Goal: Register for event/course

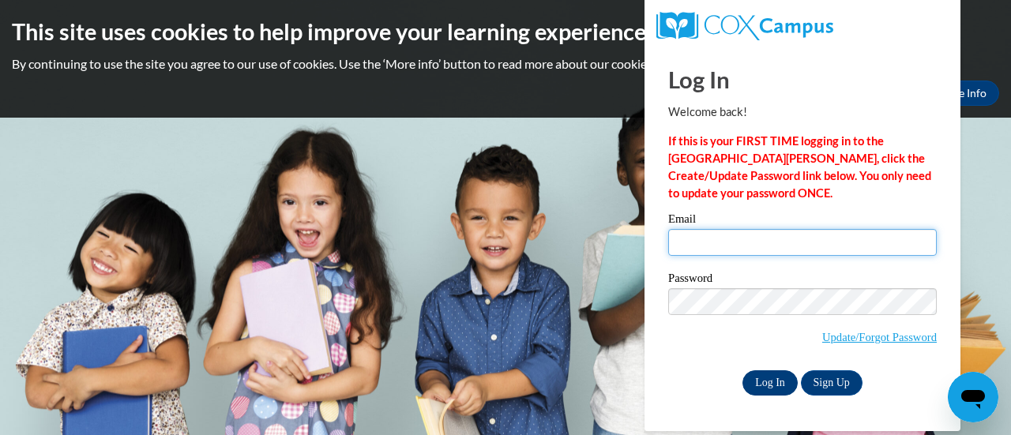
type input "nelsonb@fortschools.org"
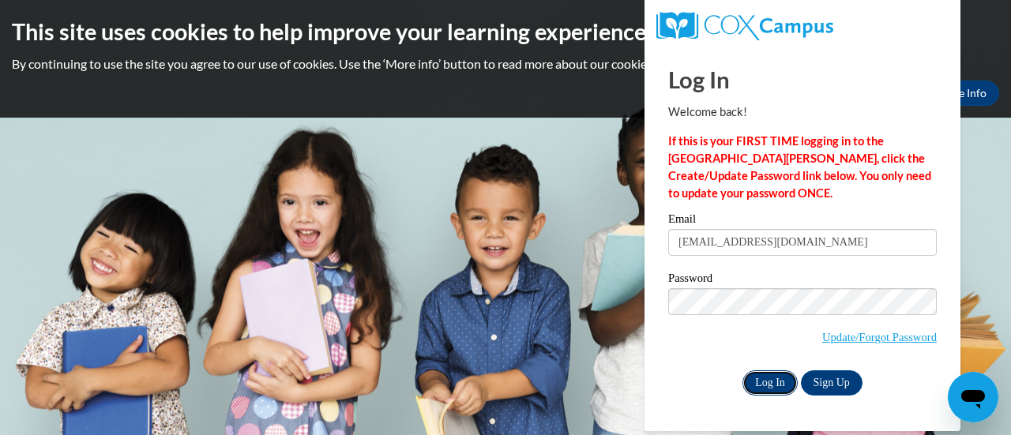
click at [771, 389] on input "Log In" at bounding box center [769, 382] width 55 height 25
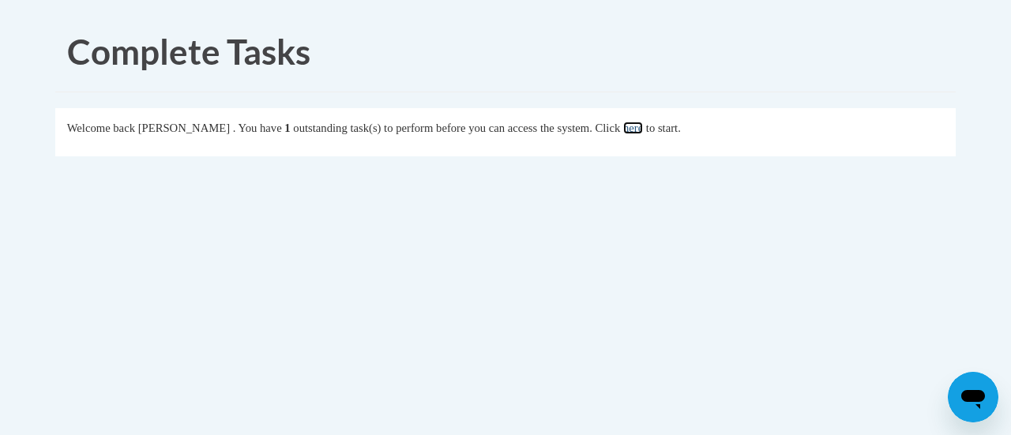
click at [643, 133] on link "here" at bounding box center [633, 128] width 20 height 13
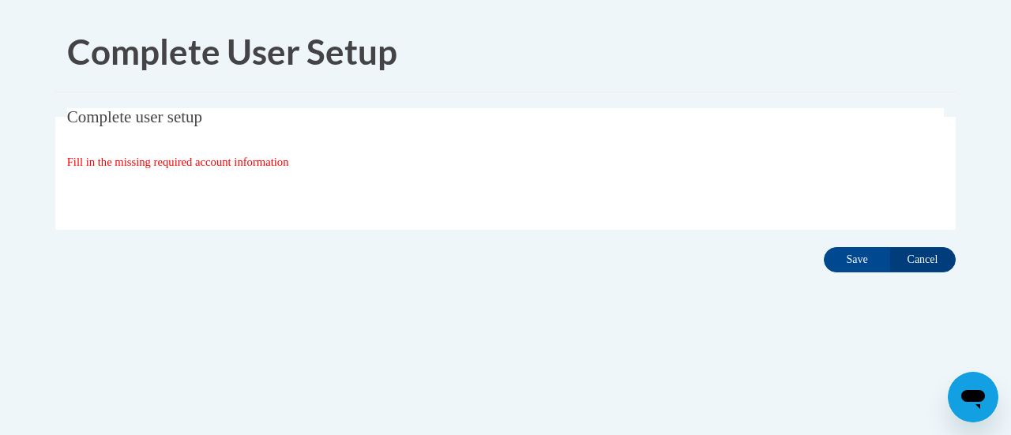
click at [845, 242] on div "Complete user setup Fill in the missing required account information User Profi…" at bounding box center [505, 193] width 924 height 171
click at [840, 264] on input "Save" at bounding box center [856, 259] width 66 height 25
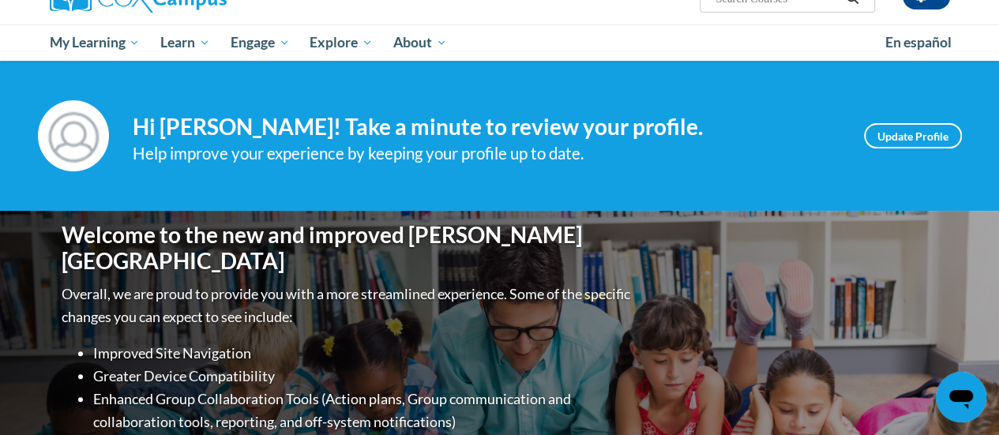
scroll to position [237, 0]
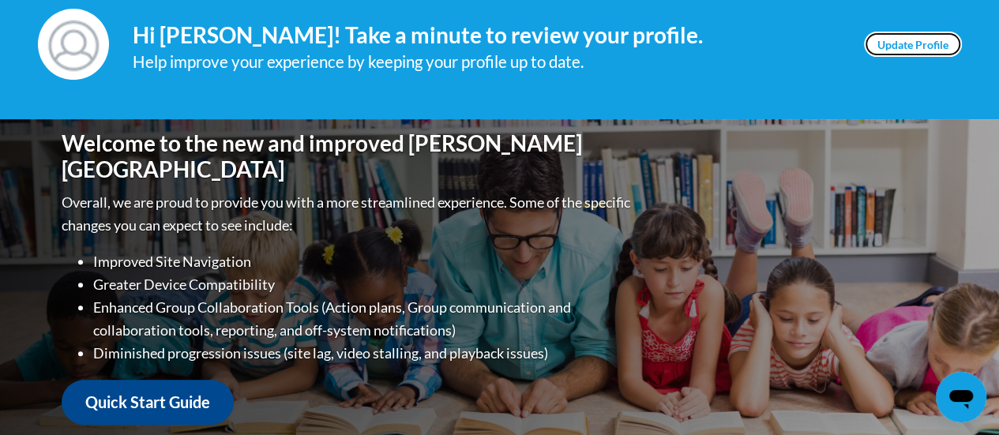
click at [931, 38] on link "Update Profile" at bounding box center [913, 44] width 98 height 25
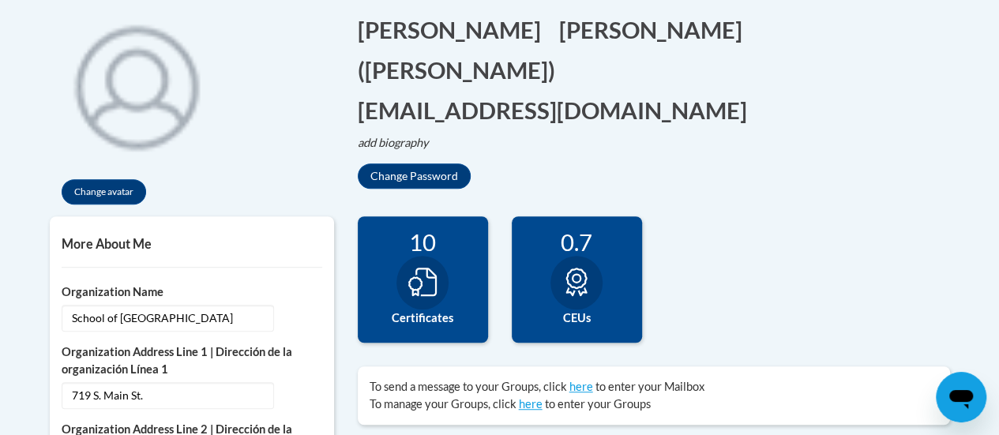
scroll to position [158, 0]
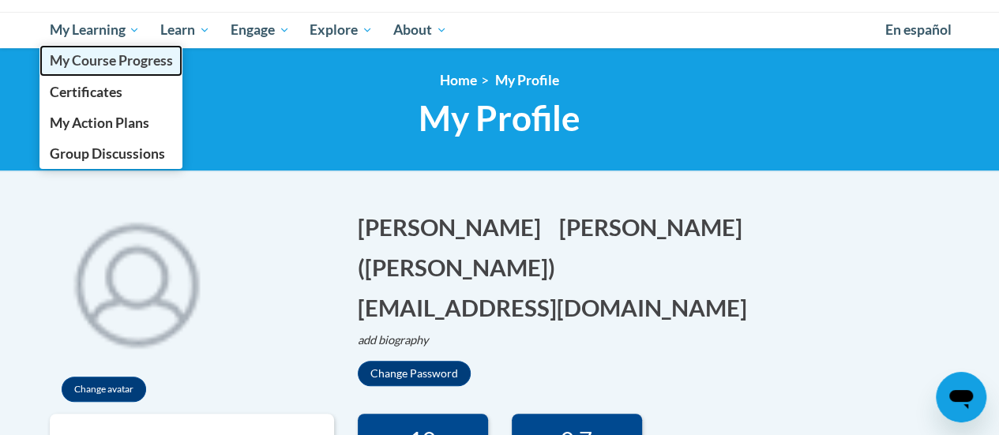
click at [101, 56] on span "My Course Progress" at bounding box center [110, 60] width 123 height 17
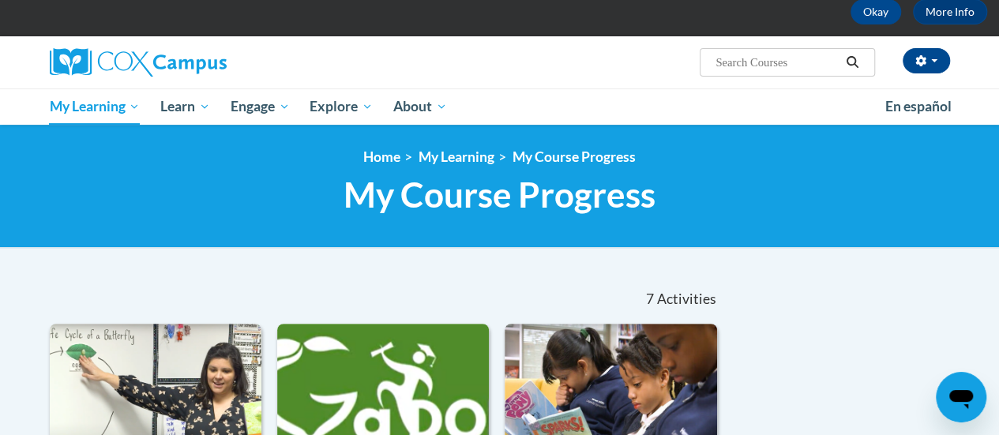
scroll to position [79, 0]
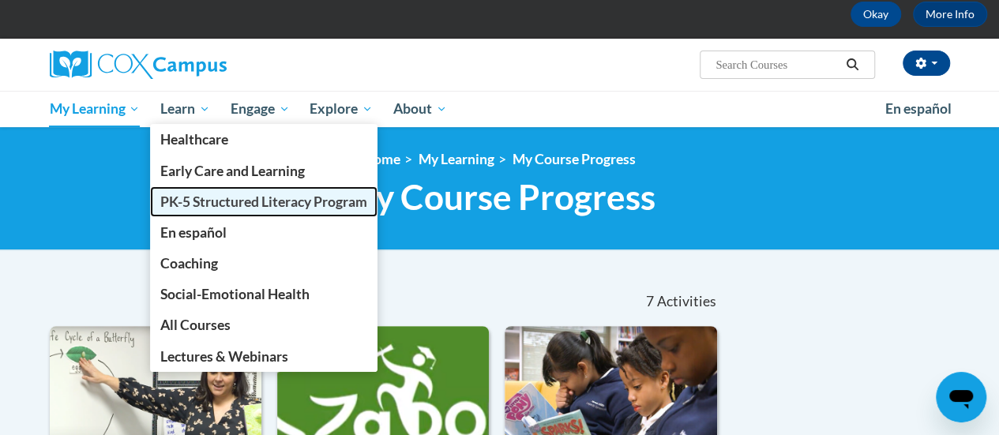
click at [217, 193] on span "PK-5 Structured Literacy Program" at bounding box center [263, 201] width 207 height 17
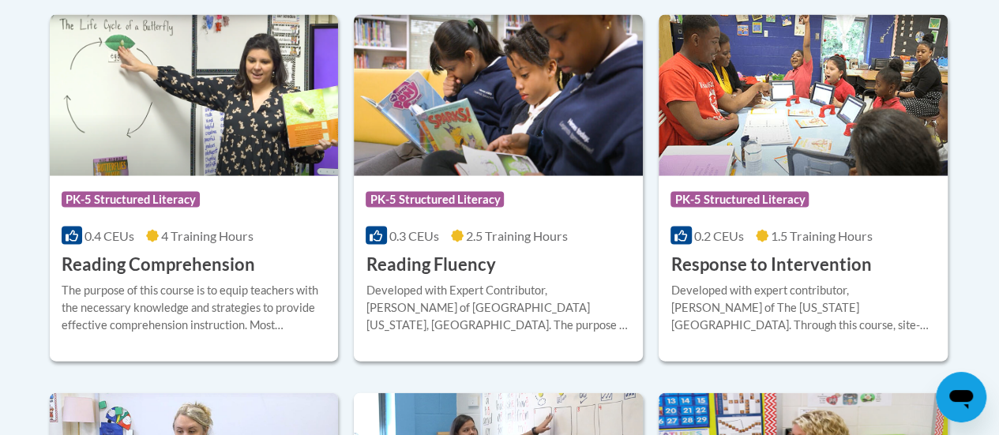
scroll to position [1500, 0]
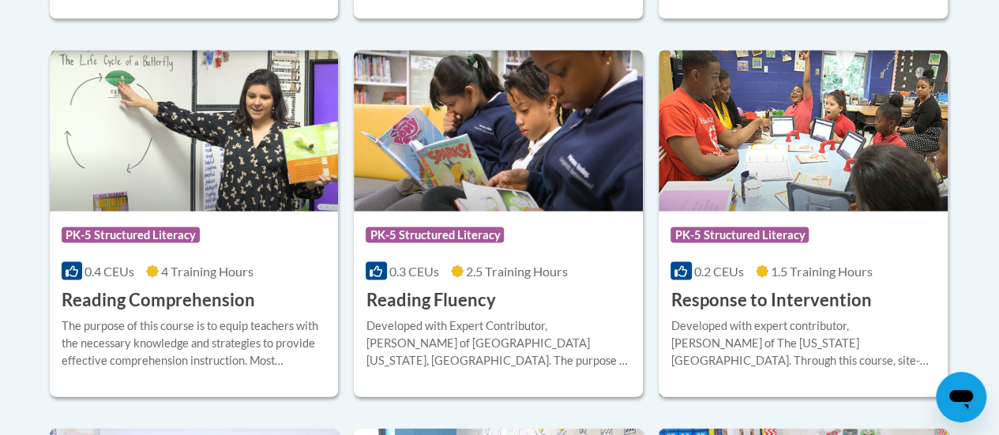
click at [800, 149] on img at bounding box center [802, 131] width 289 height 161
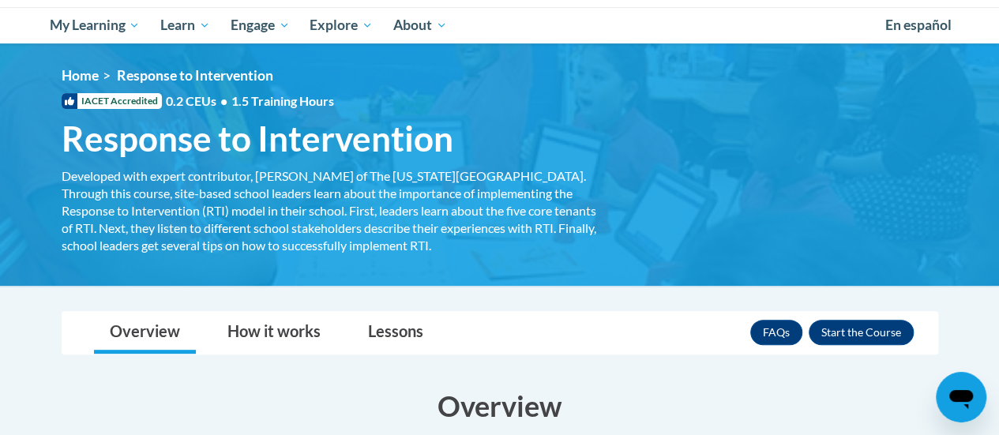
scroll to position [158, 0]
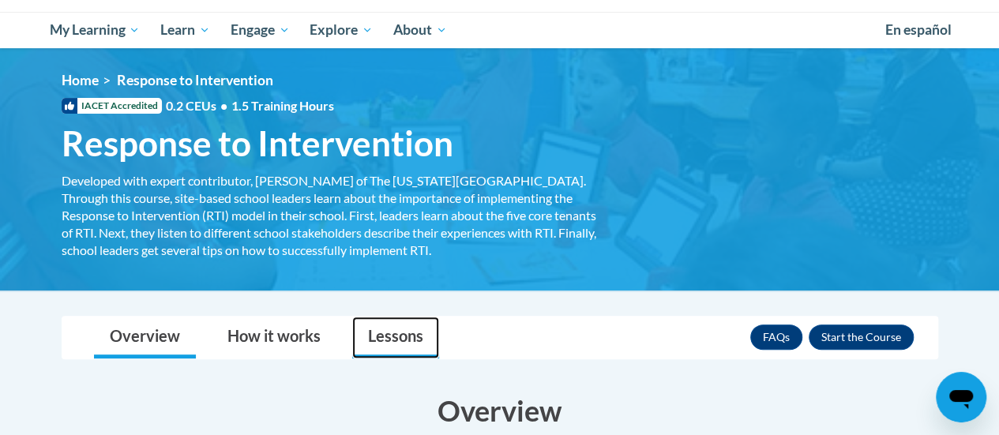
click at [384, 320] on link "Lessons" at bounding box center [395, 338] width 87 height 42
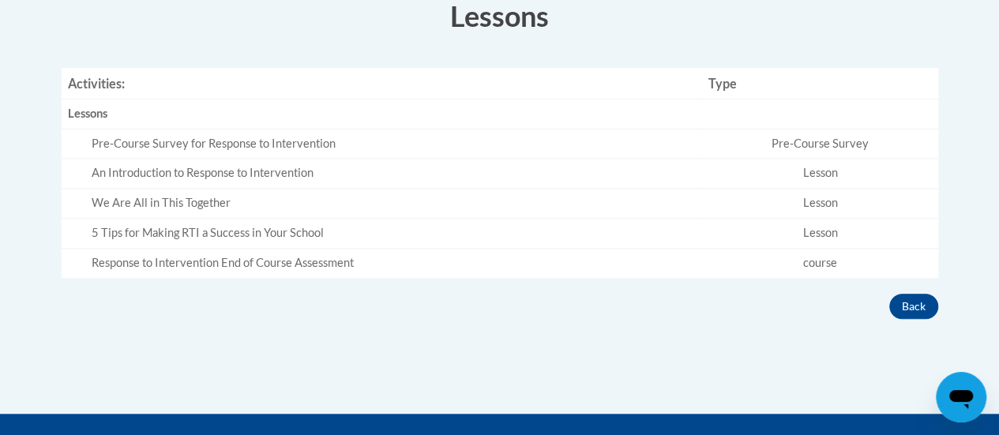
scroll to position [316, 0]
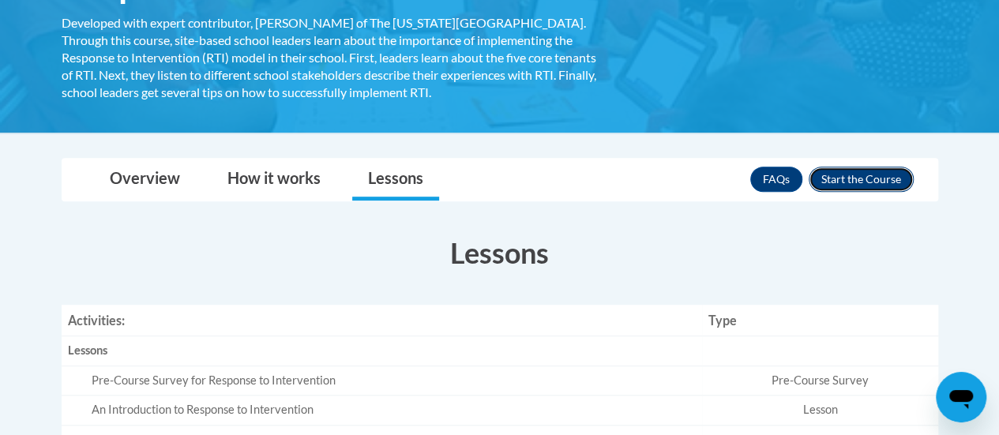
click at [820, 184] on button "Enroll" at bounding box center [860, 179] width 105 height 25
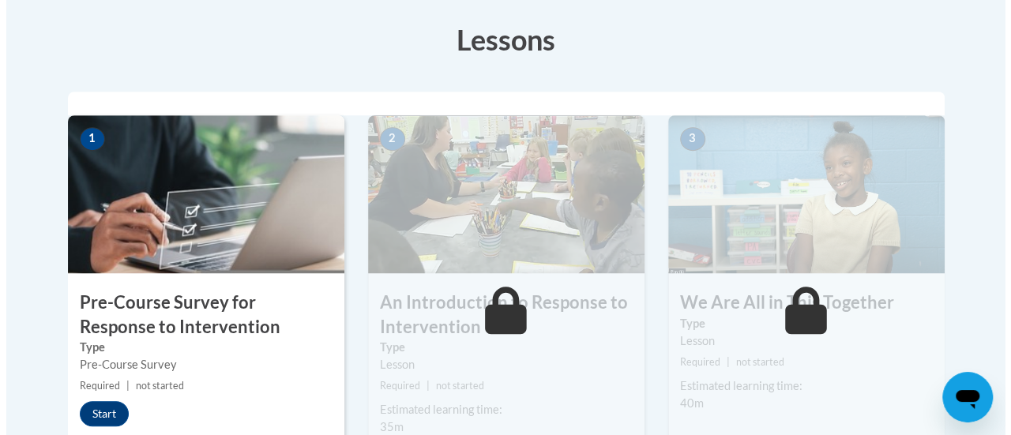
scroll to position [553, 0]
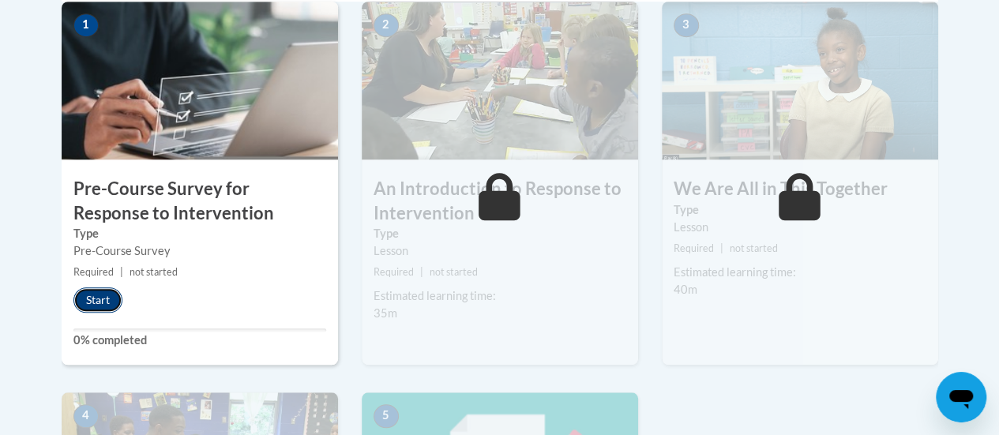
click at [111, 302] on button "Start" at bounding box center [97, 299] width 49 height 25
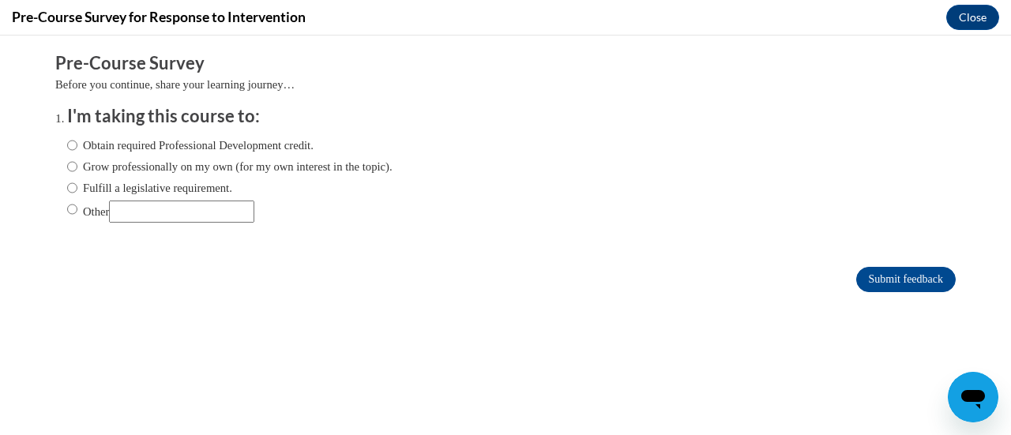
scroll to position [0, 0]
click at [144, 170] on label "Grow professionally on my own (for my own interest in the topic)." at bounding box center [229, 166] width 325 height 17
click at [77, 170] on input "Grow professionally on my own (for my own interest in the topic)." at bounding box center [72, 166] width 10 height 17
radio input "true"
click at [902, 283] on input "Submit feedback" at bounding box center [905, 279] width 99 height 25
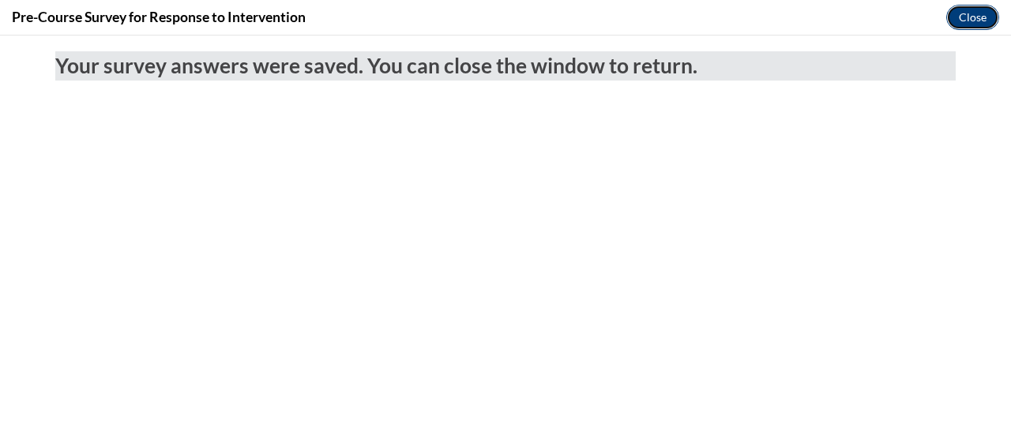
click at [966, 28] on button "Close" at bounding box center [972, 17] width 53 height 25
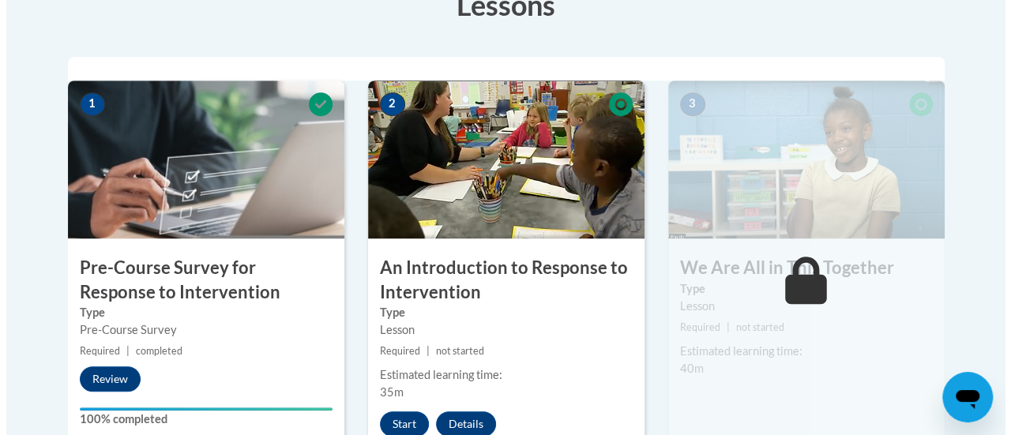
scroll to position [553, 0]
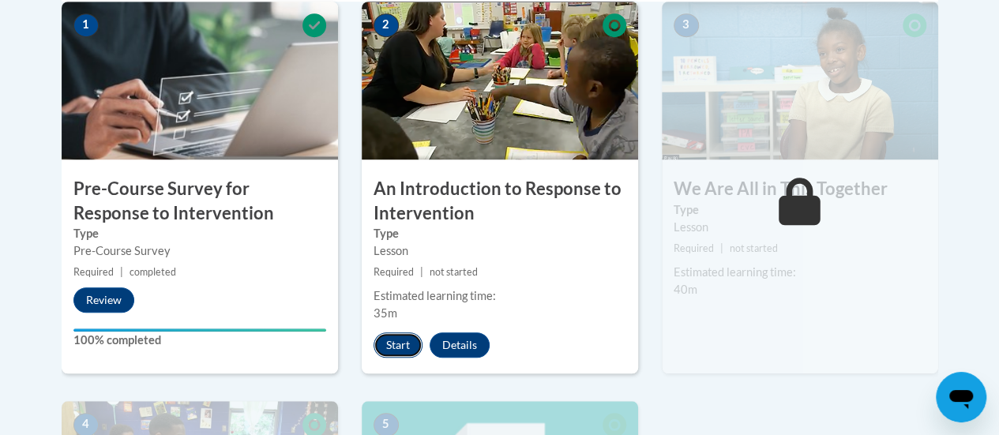
click at [399, 339] on button "Start" at bounding box center [397, 344] width 49 height 25
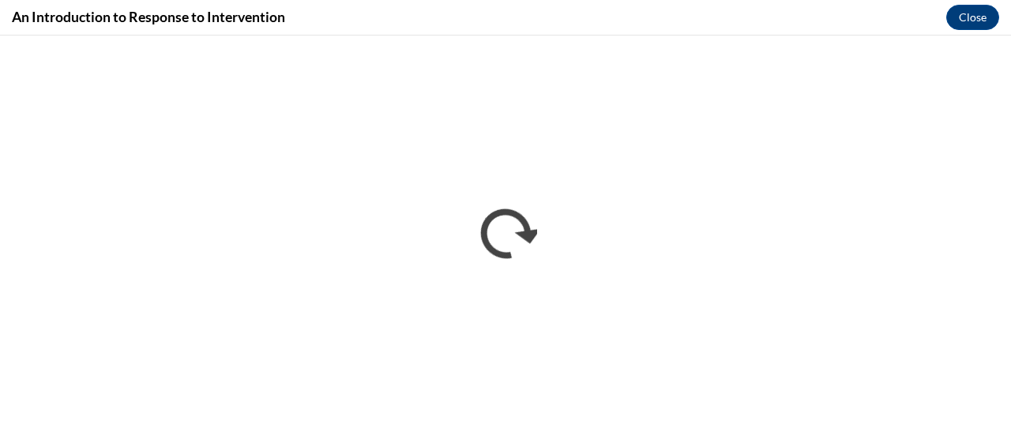
scroll to position [0, 0]
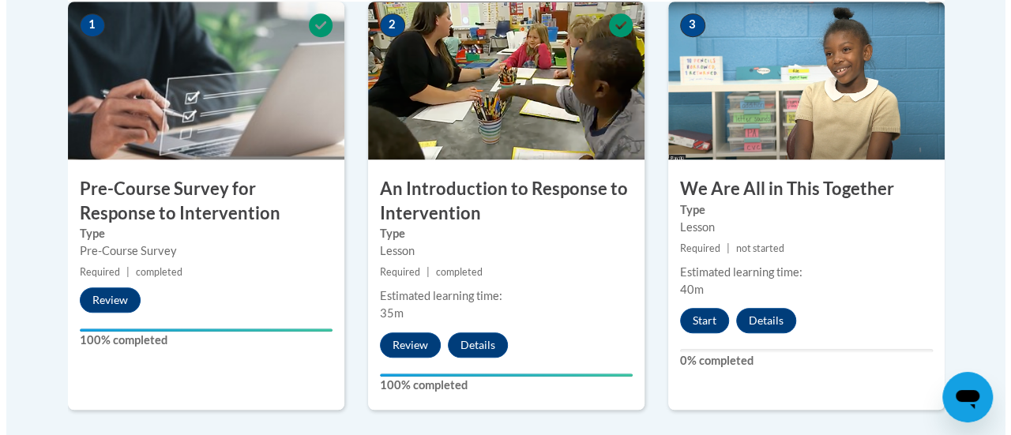
scroll to position [553, 0]
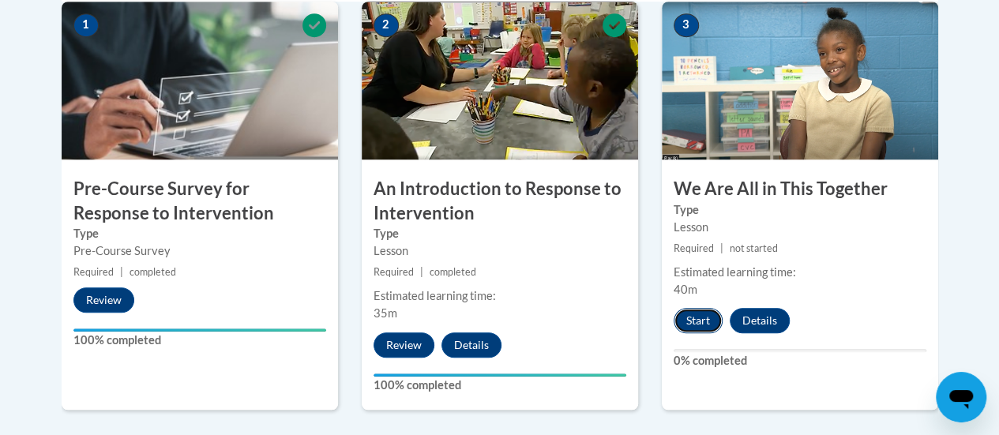
click at [703, 320] on button "Start" at bounding box center [697, 320] width 49 height 25
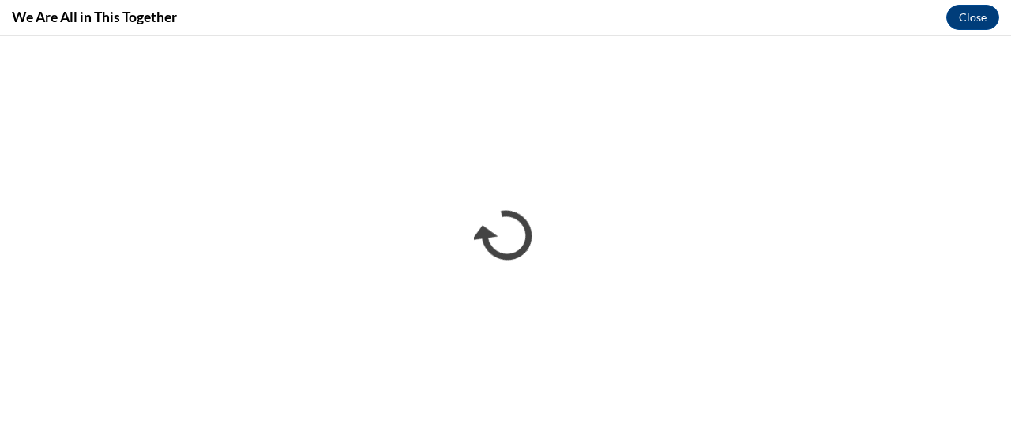
scroll to position [0, 0]
